Goal: Transaction & Acquisition: Subscribe to service/newsletter

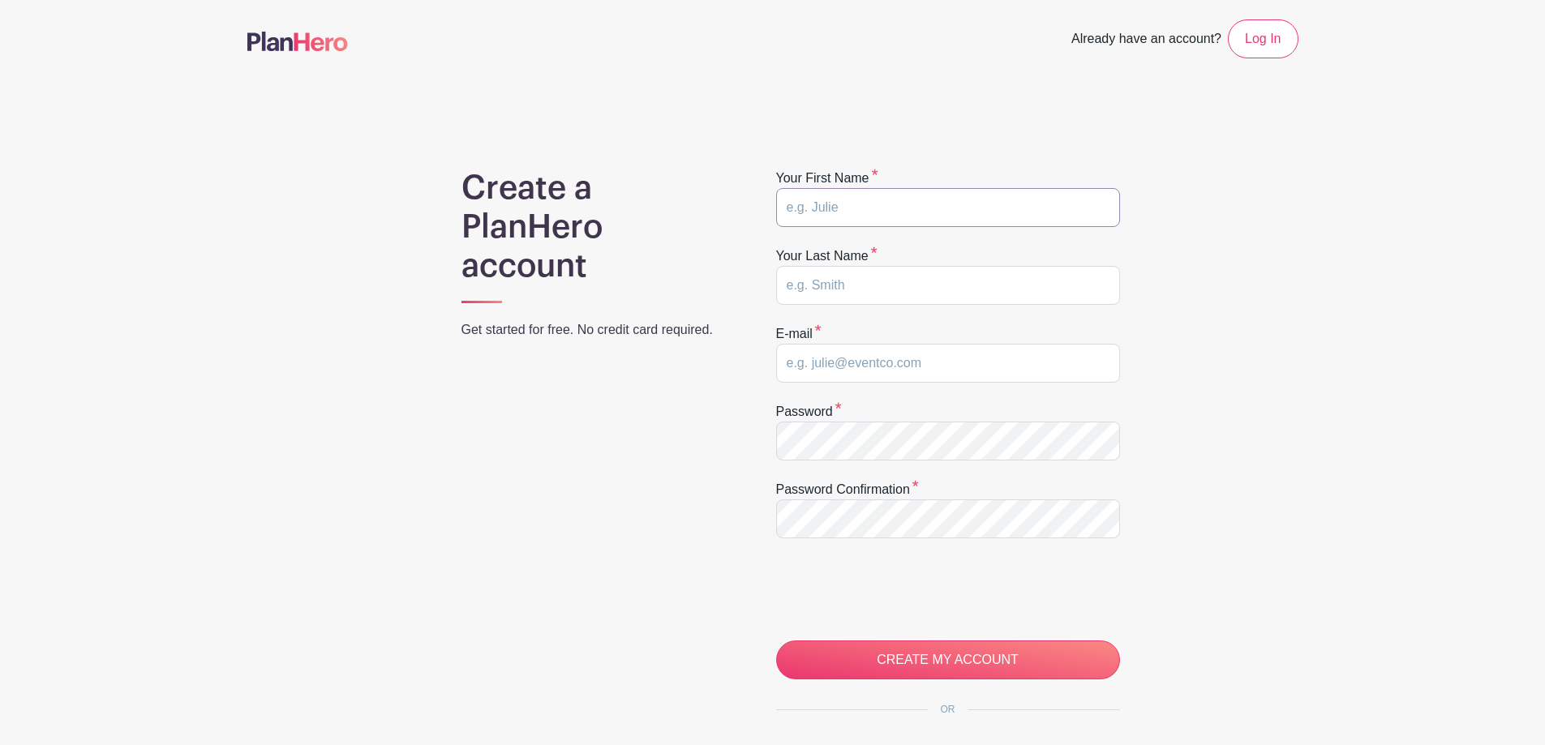
click at [878, 212] on input "text" at bounding box center [948, 207] width 344 height 39
click at [845, 214] on input "text" at bounding box center [948, 207] width 344 height 39
type input "Julie"
type input "Lee"
type input "julsalee@hotmail.com"
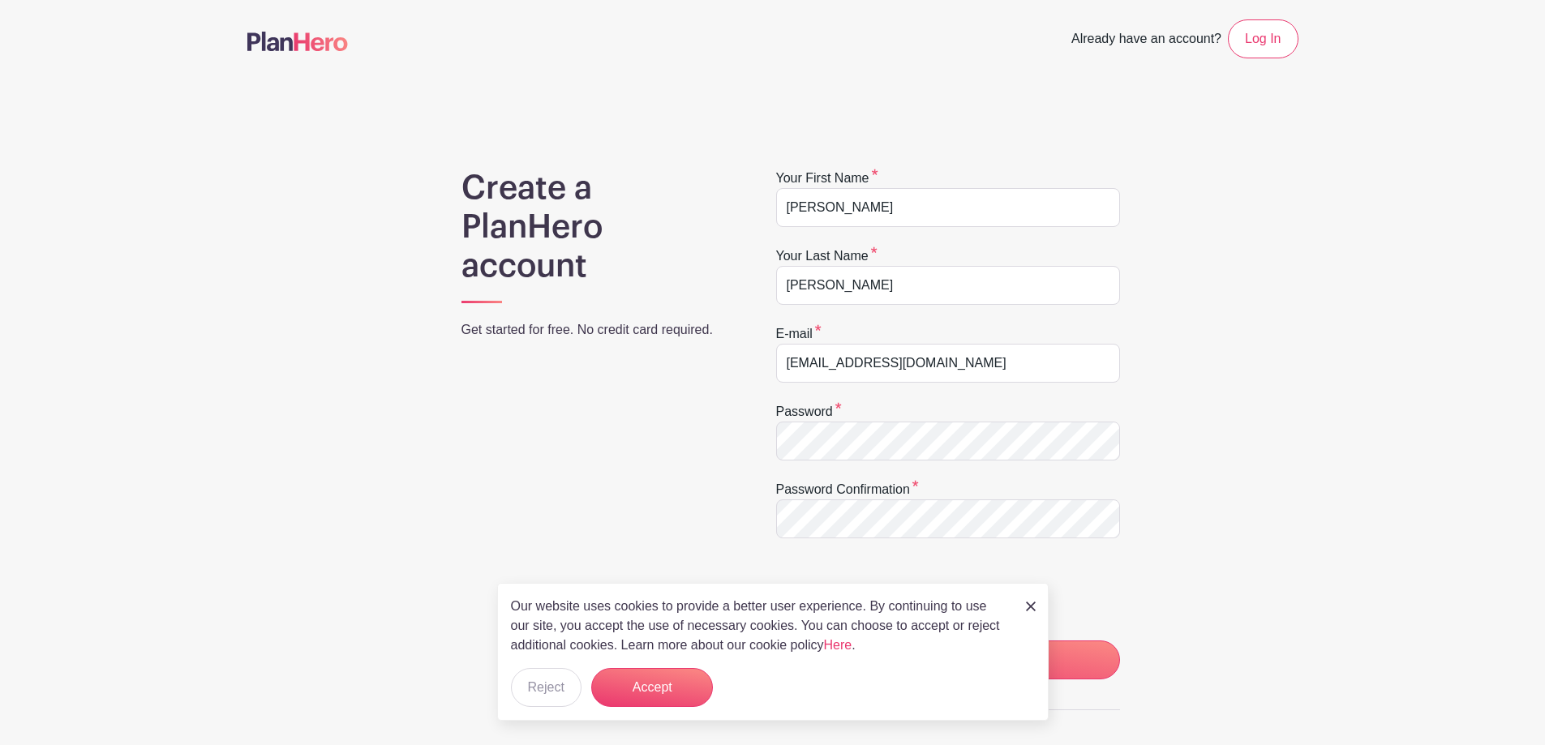
click at [665, 707] on div "Our website uses cookies to provide a better user experience. By continuing to …" at bounding box center [773, 652] width 552 height 138
click at [668, 689] on button "Accept" at bounding box center [652, 687] width 122 height 39
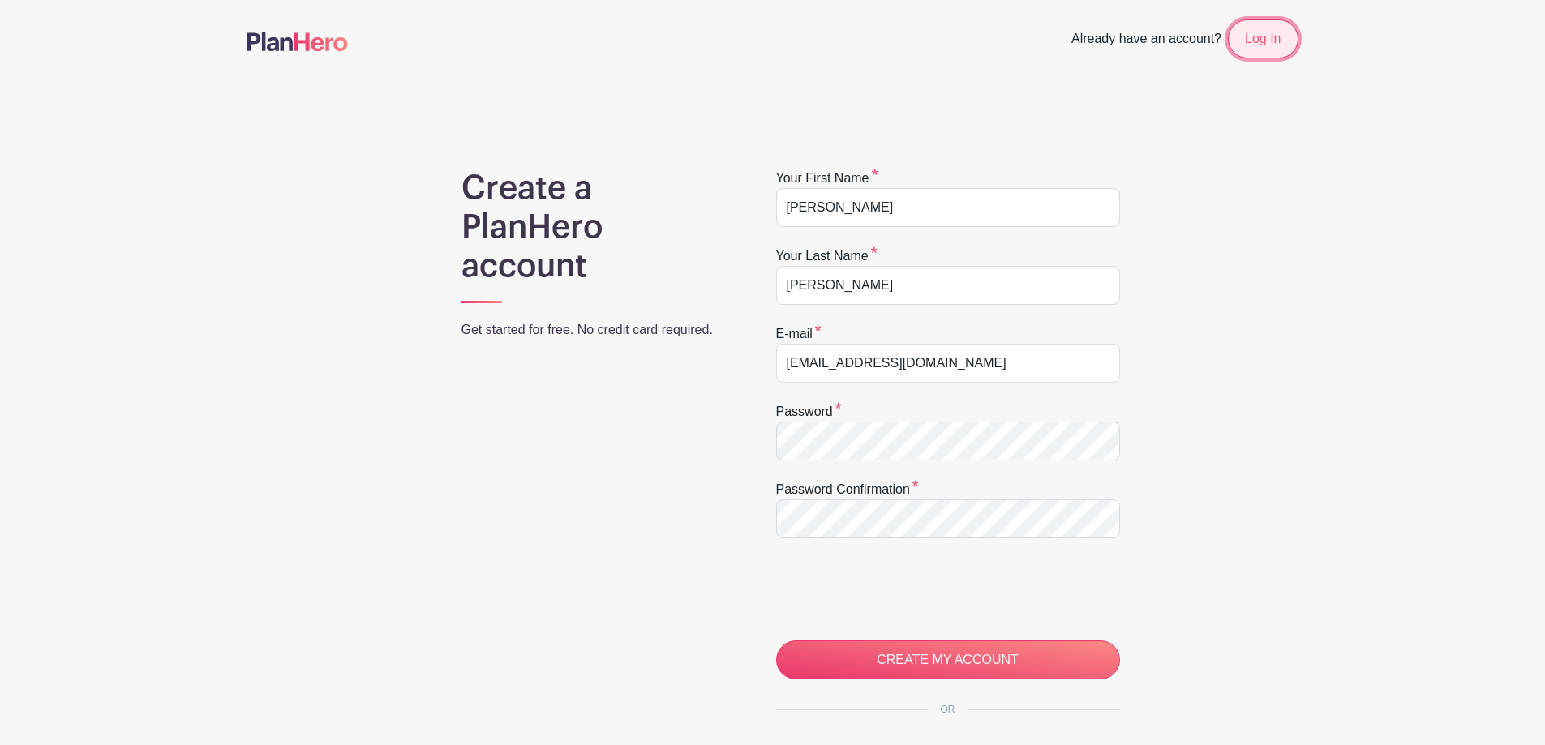
click at [1259, 34] on link "Log In" at bounding box center [1263, 38] width 70 height 39
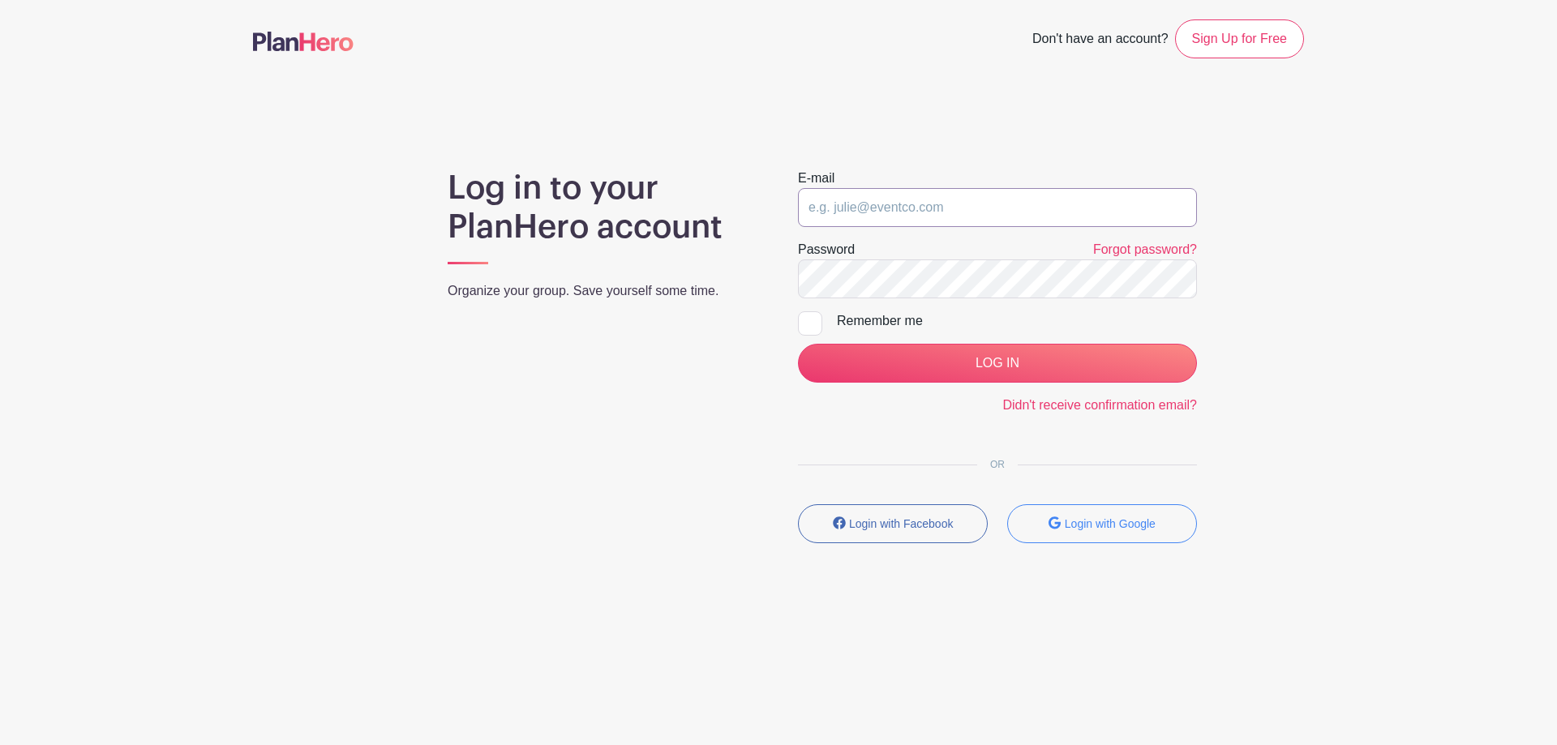
click at [921, 216] on input "email" at bounding box center [997, 207] width 399 height 39
type input "Julie.lee@skibowl.com"
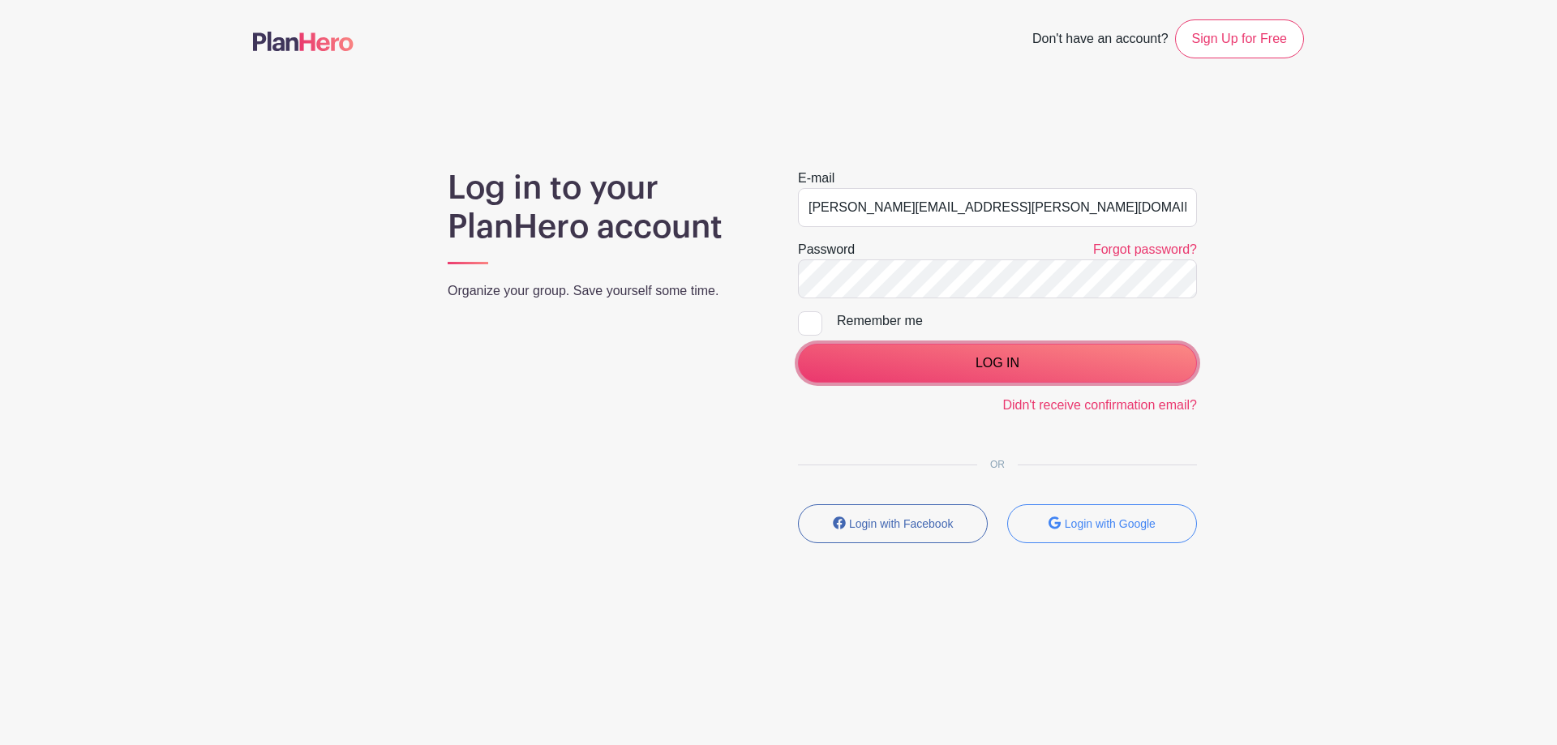
drag, startPoint x: 985, startPoint y: 367, endPoint x: 985, endPoint y: 358, distance: 8.9
click at [985, 366] on input "LOG IN" at bounding box center [997, 363] width 399 height 39
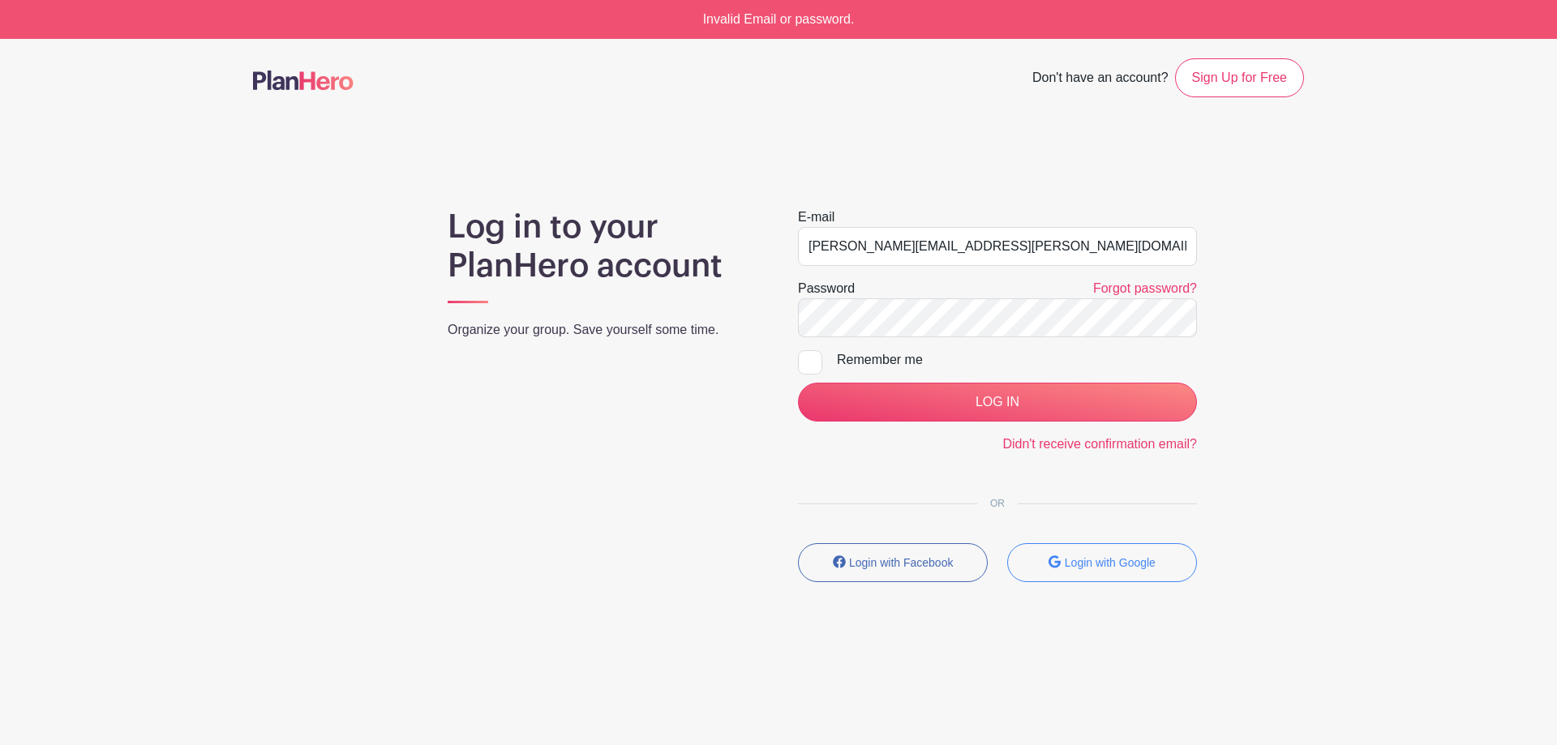
click at [875, 298] on div "Password Forgot password?" at bounding box center [997, 288] width 399 height 19
drag, startPoint x: 817, startPoint y: 362, endPoint x: 916, endPoint y: 410, distance: 111.0
click at [818, 362] on div at bounding box center [810, 362] width 24 height 24
click at [809, 361] on input "Remember me" at bounding box center [803, 355] width 11 height 11
checkbox input "true"
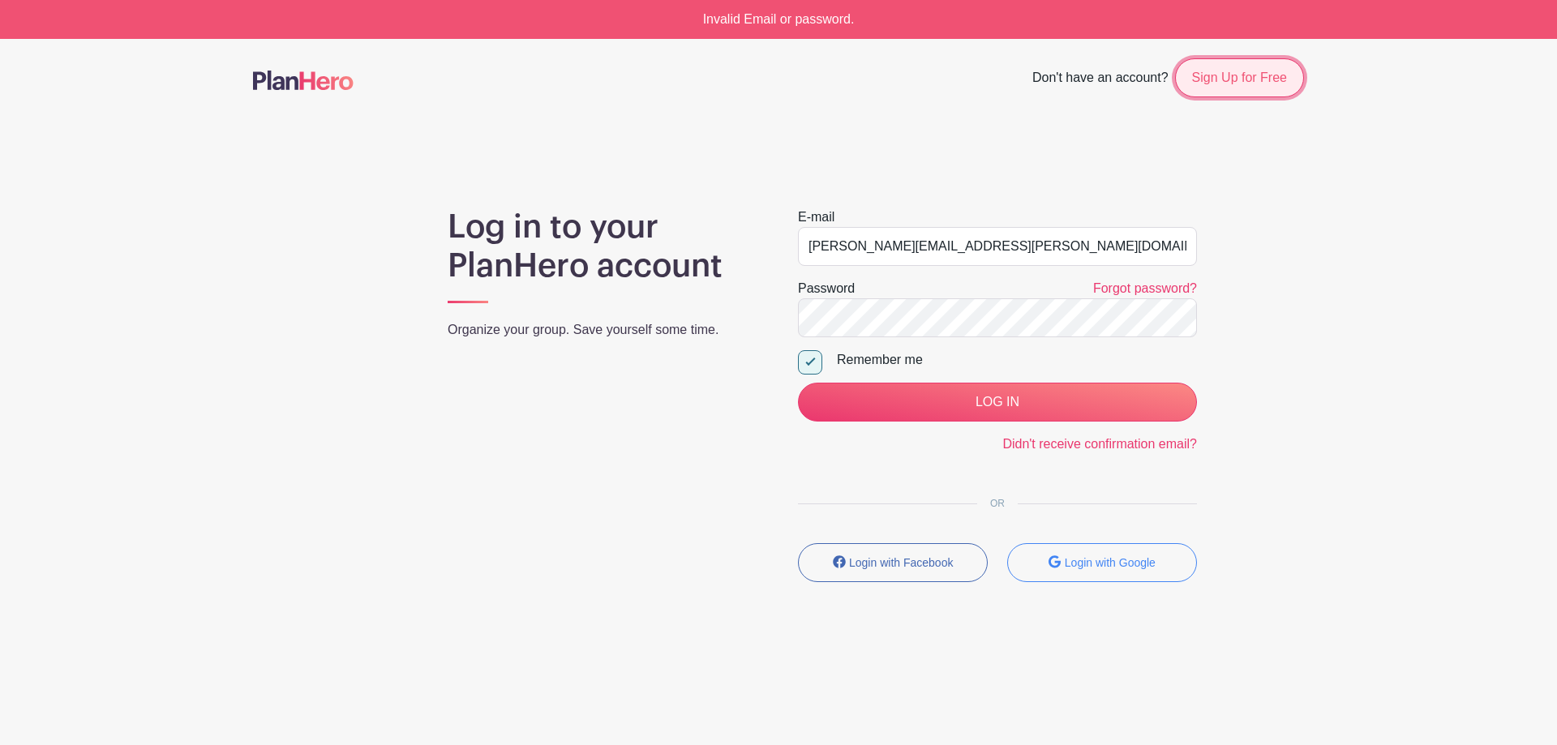
click at [1234, 90] on link "Sign Up for Free" at bounding box center [1239, 77] width 129 height 39
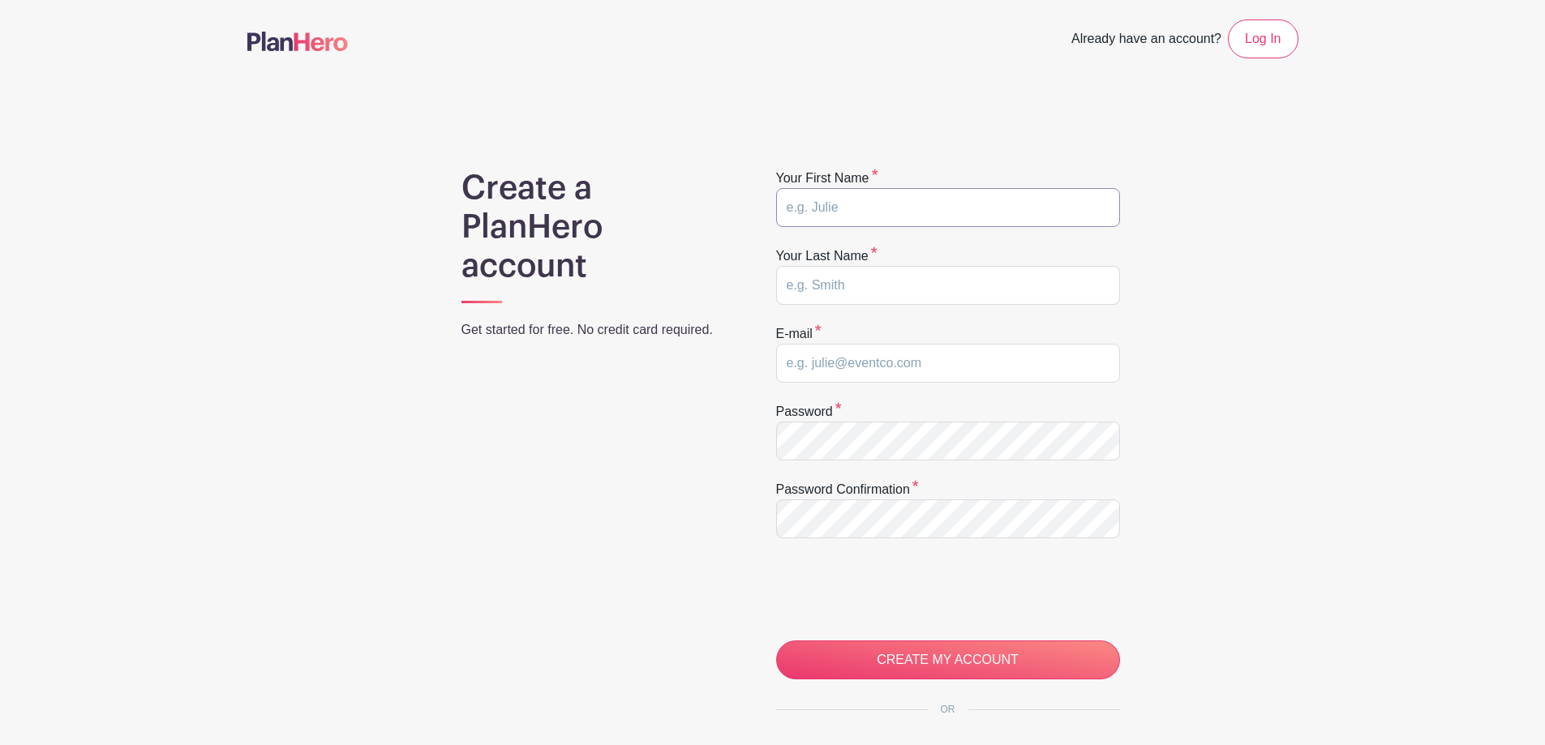
click at [897, 204] on input "text" at bounding box center [948, 207] width 344 height 39
type input "Julie"
type input "Lee"
type input "julsalee@hotmail.com"
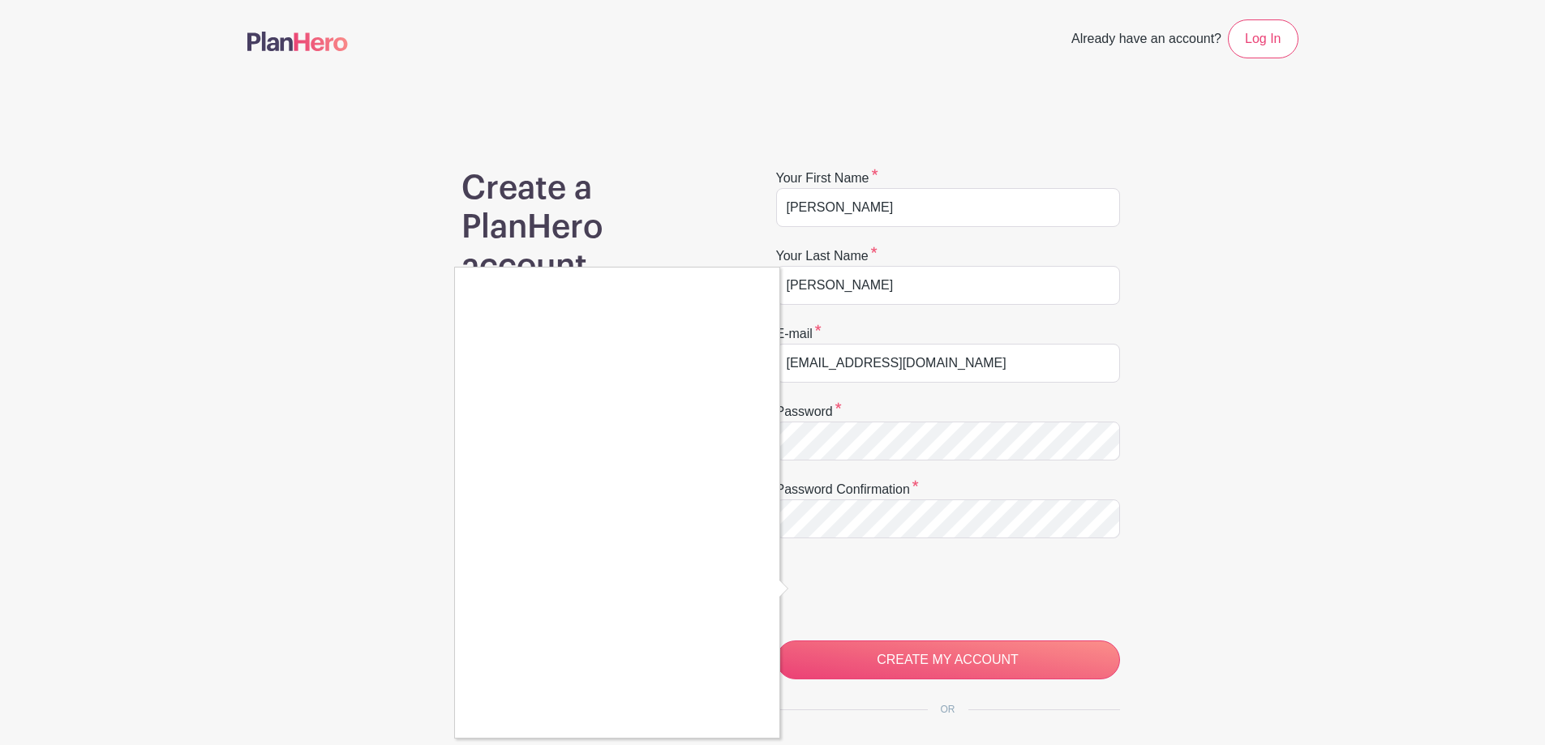
click at [930, 650] on div at bounding box center [772, 372] width 1545 height 745
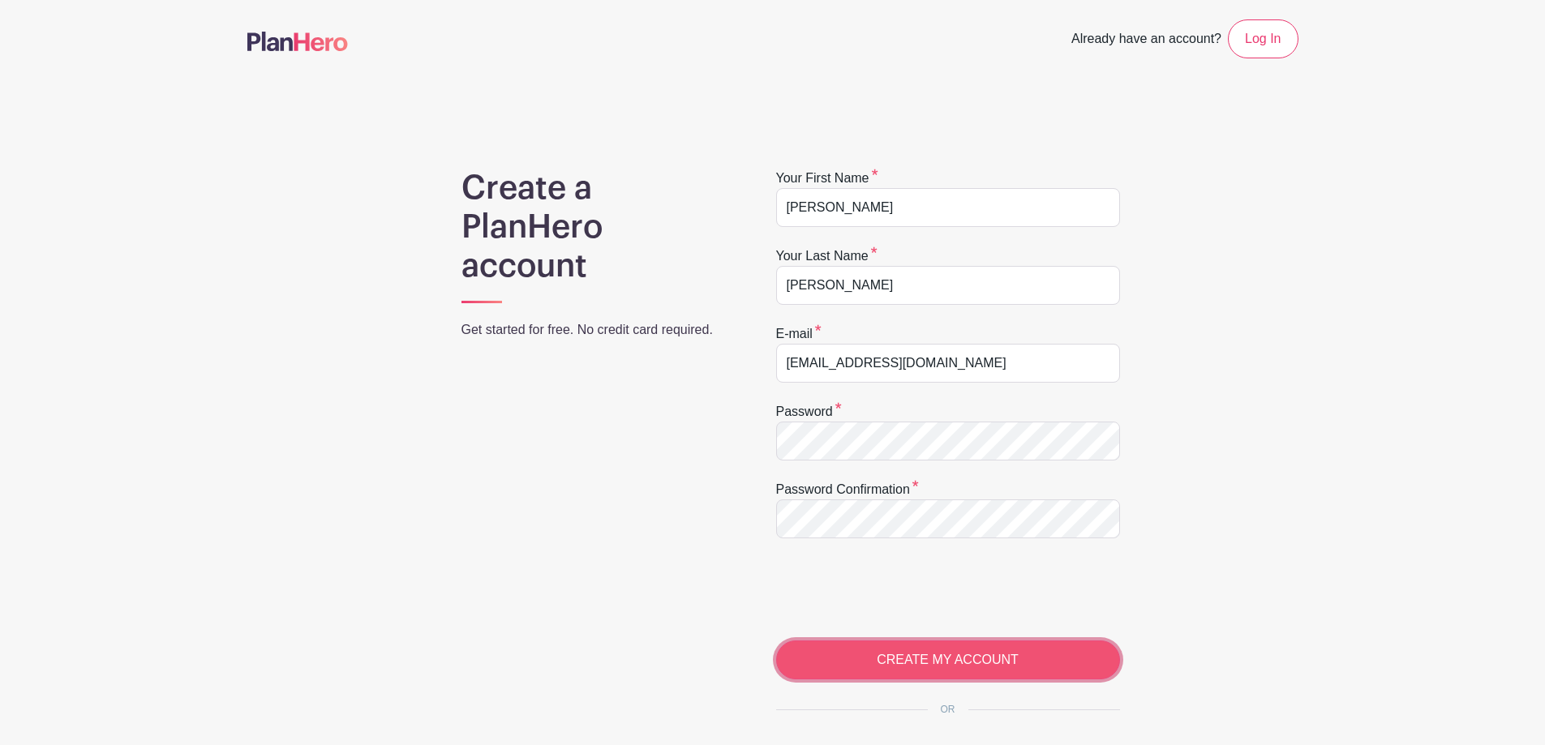
click at [968, 657] on input "CREATE MY ACCOUNT" at bounding box center [948, 660] width 344 height 39
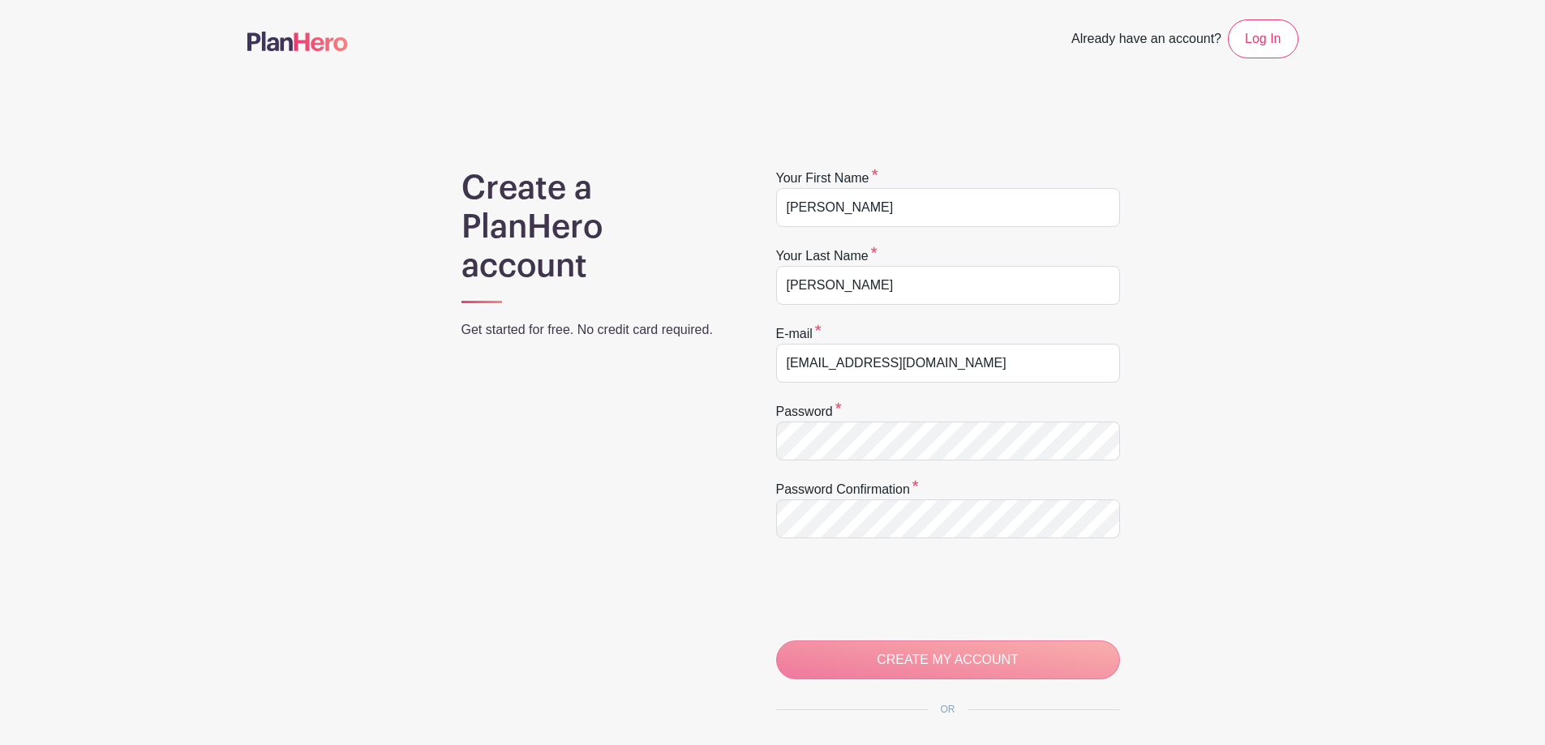
scroll to position [69, 0]
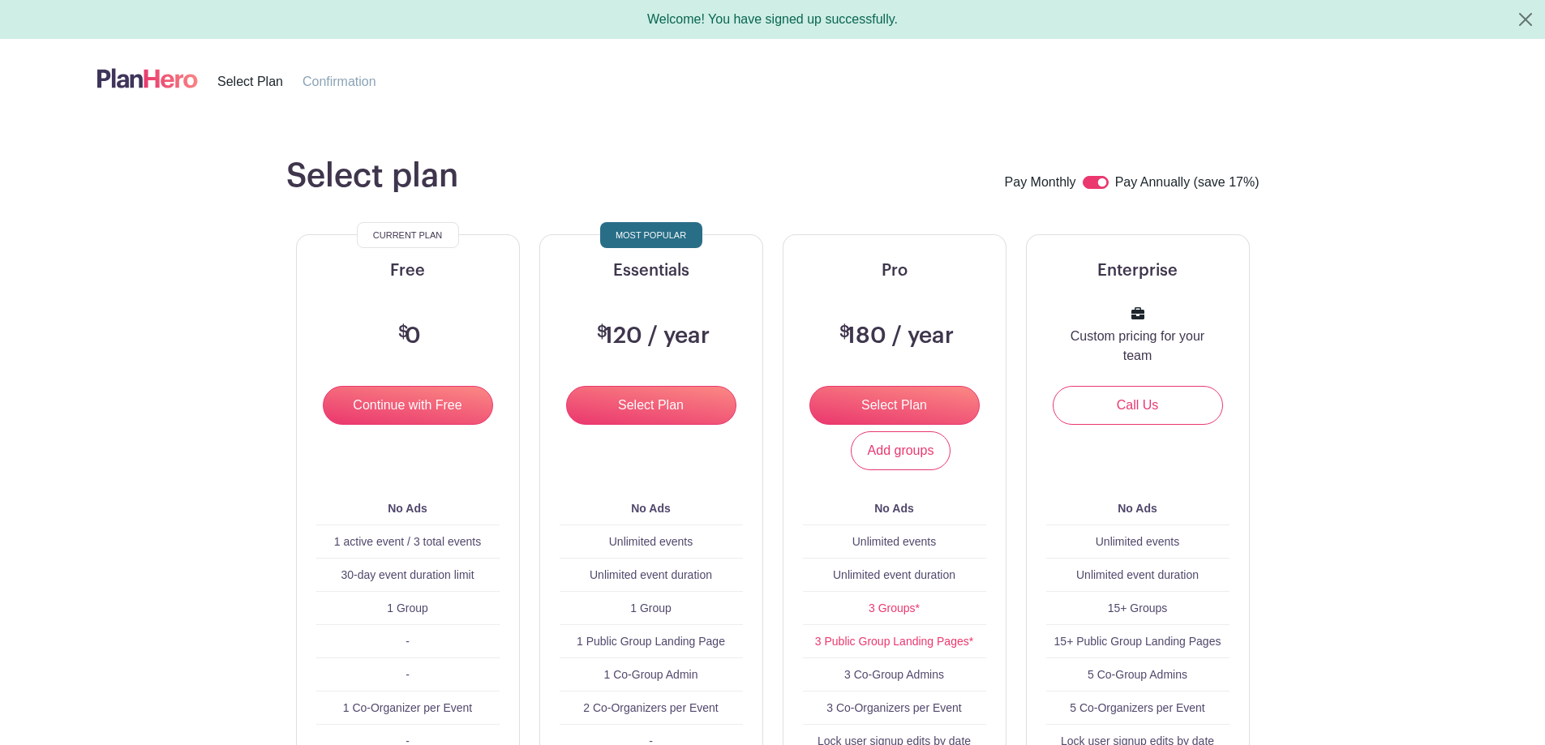
scroll to position [81, 0]
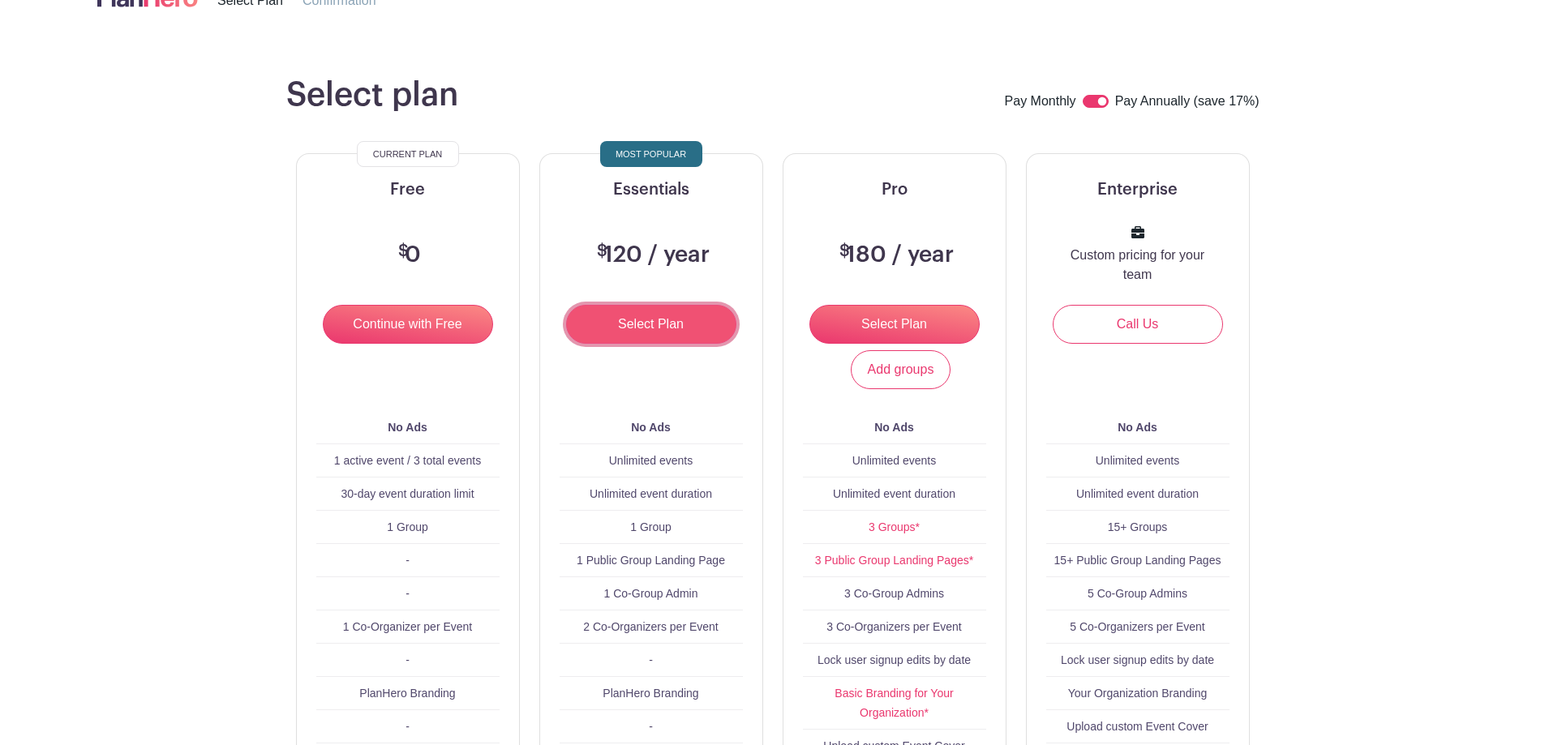
click at [655, 322] on input "Select Plan" at bounding box center [651, 324] width 170 height 39
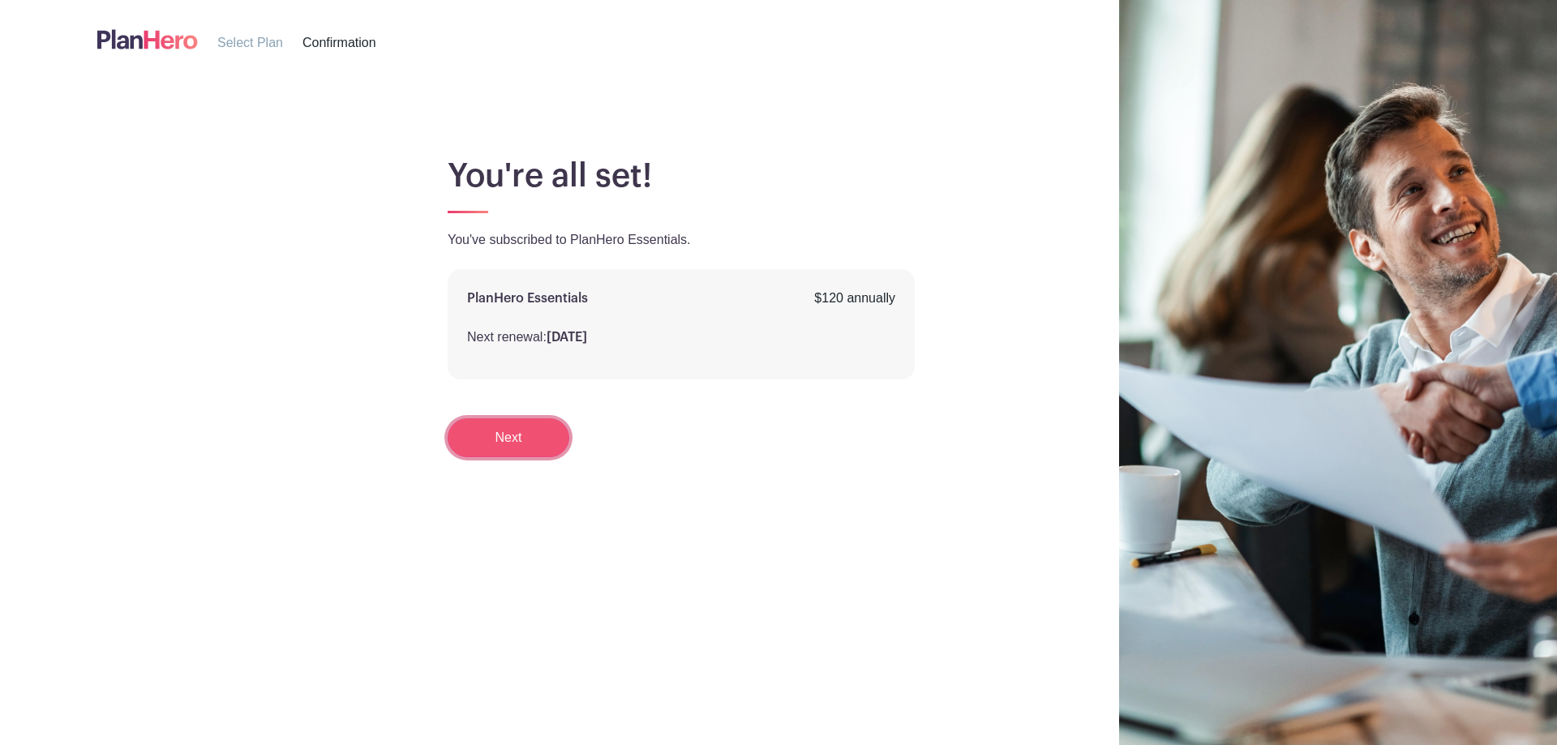
click at [496, 434] on link "Next" at bounding box center [509, 438] width 122 height 39
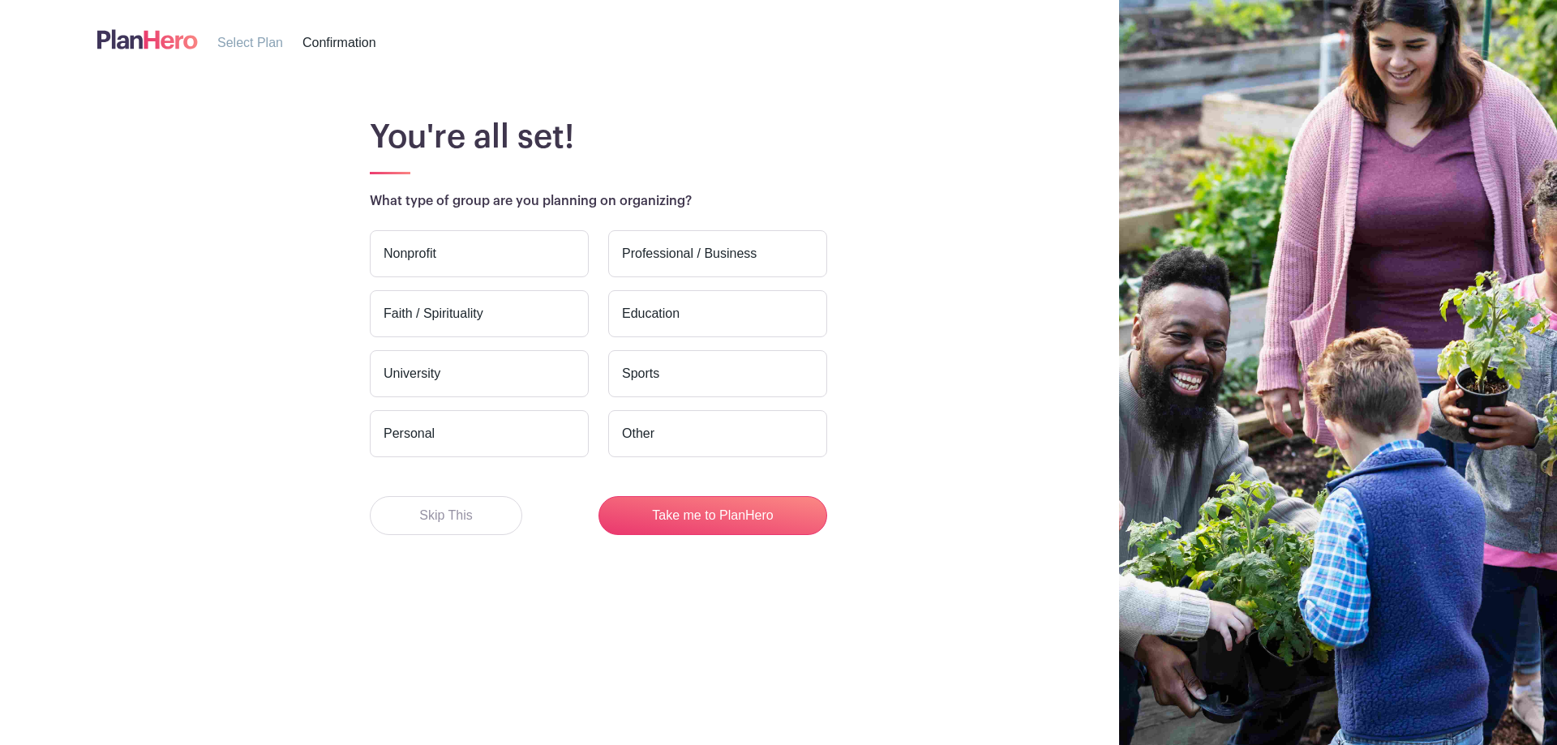
click at [687, 253] on label "Professional / Business" at bounding box center [717, 253] width 219 height 47
click at [0, 0] on input "Professional / Business" at bounding box center [0, 0] width 0 height 0
click at [435, 520] on button "Skip This" at bounding box center [446, 515] width 152 height 39
